Goal: Task Accomplishment & Management: Use online tool/utility

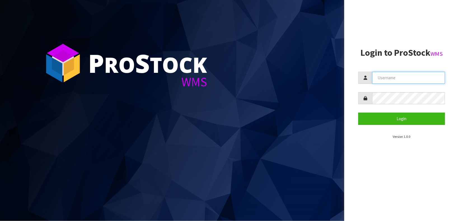
click at [397, 74] on input "text" at bounding box center [408, 78] width 73 height 12
type input "JAMES"
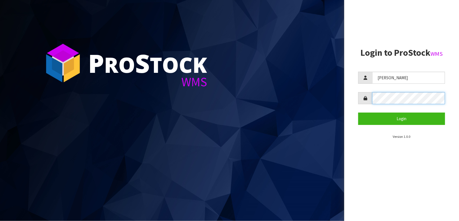
click at [358, 113] on button "Login" at bounding box center [401, 119] width 87 height 12
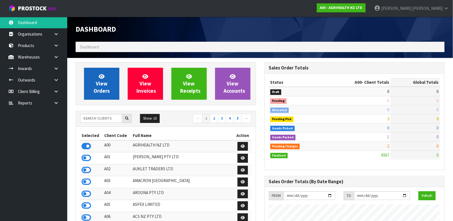
scroll to position [425, 188]
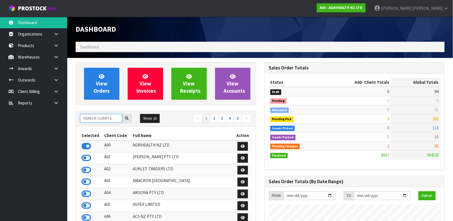
click at [99, 115] on input "text" at bounding box center [101, 118] width 42 height 9
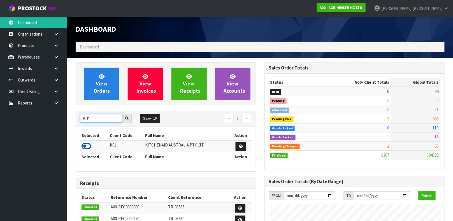
type input "KIT"
click at [87, 145] on icon at bounding box center [86, 146] width 10 height 8
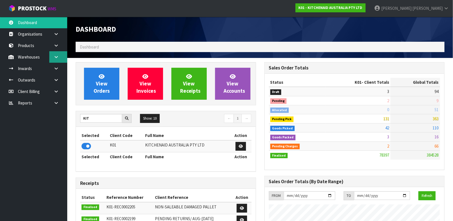
click at [58, 57] on link at bounding box center [58, 56] width 18 height 11
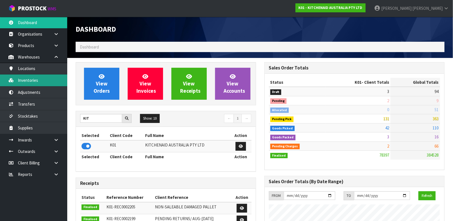
click at [31, 75] on link "Inventories" at bounding box center [33, 79] width 67 height 11
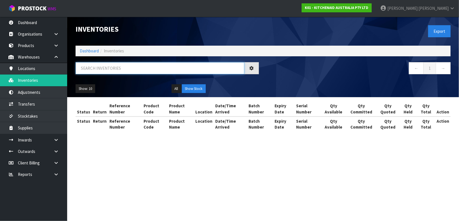
click at [114, 66] on input "text" at bounding box center [160, 68] width 169 height 12
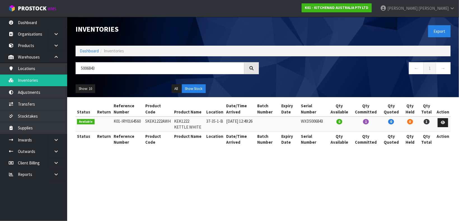
click at [209, 121] on td "37-35-1-B" at bounding box center [215, 123] width 20 height 15
copy tr "37-35-1-B"
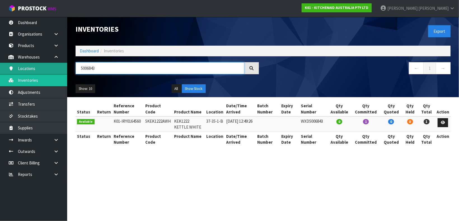
drag, startPoint x: 115, startPoint y: 70, endPoint x: 43, endPoint y: 67, distance: 71.7
click at [43, 67] on body "Toggle navigation ProStock WMS K01 - KITCHENAID AUSTRALIA PTY LTD James Luff Lo…" at bounding box center [229, 110] width 459 height 221
paste input "37-35-1-B"
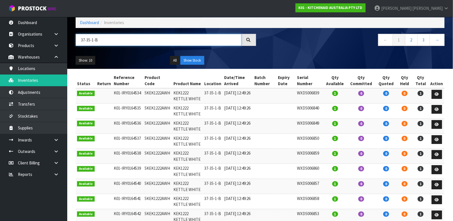
scroll to position [18, 0]
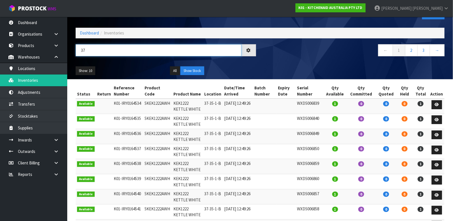
type input "3"
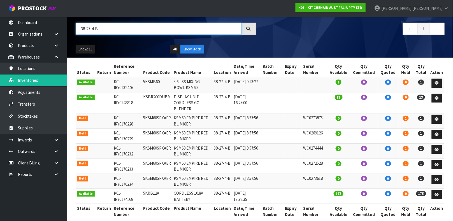
scroll to position [48, 0]
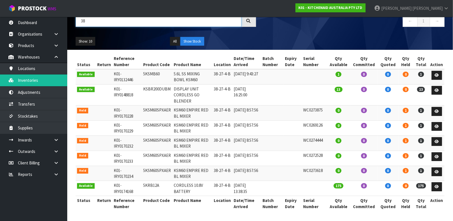
type input "3"
paste input "37-35-1-B"
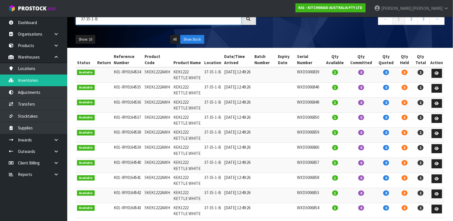
scroll to position [24, 0]
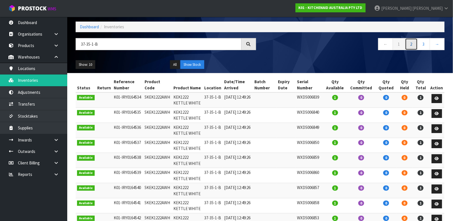
click at [408, 44] on link "2" at bounding box center [411, 44] width 13 height 12
click at [424, 45] on link "3" at bounding box center [423, 44] width 13 height 12
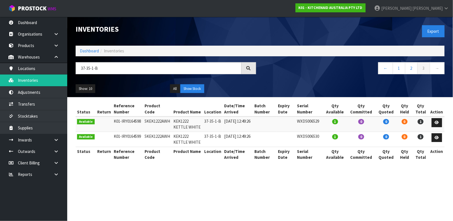
scroll to position [0, 0]
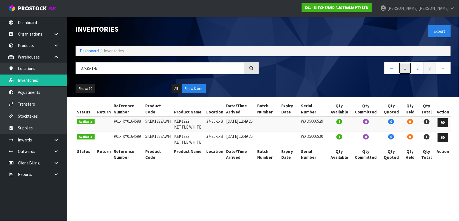
click at [404, 67] on link "1" at bounding box center [405, 68] width 13 height 12
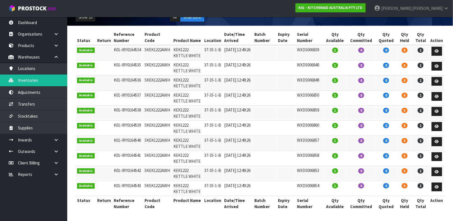
scroll to position [71, 0]
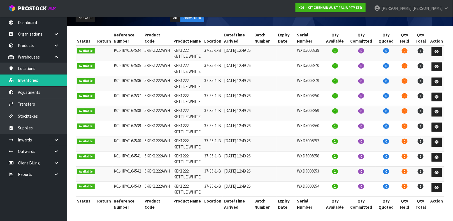
click at [212, 149] on td "37-35-1-B" at bounding box center [213, 143] width 20 height 15
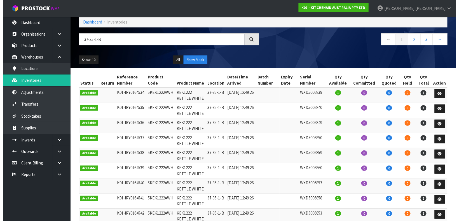
scroll to position [0, 0]
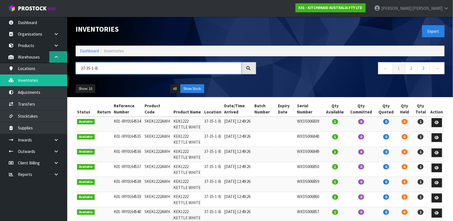
drag, startPoint x: 131, startPoint y: 68, endPoint x: 53, endPoint y: 60, distance: 78.4
click at [53, 60] on body "Toggle navigation ProStock WMS K01 - KITCHENAID AUSTRALIA PTY LTD James Luff Lo…" at bounding box center [226, 110] width 453 height 221
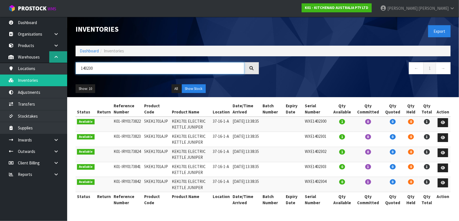
type input "1402303"
